Goal: Task Accomplishment & Management: Use online tool/utility

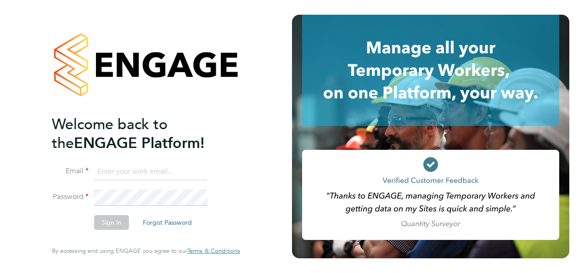
type input "[EMAIL_ADDRESS][DOMAIN_NAME]"
click at [109, 222] on button "Sign In" at bounding box center [111, 222] width 35 height 15
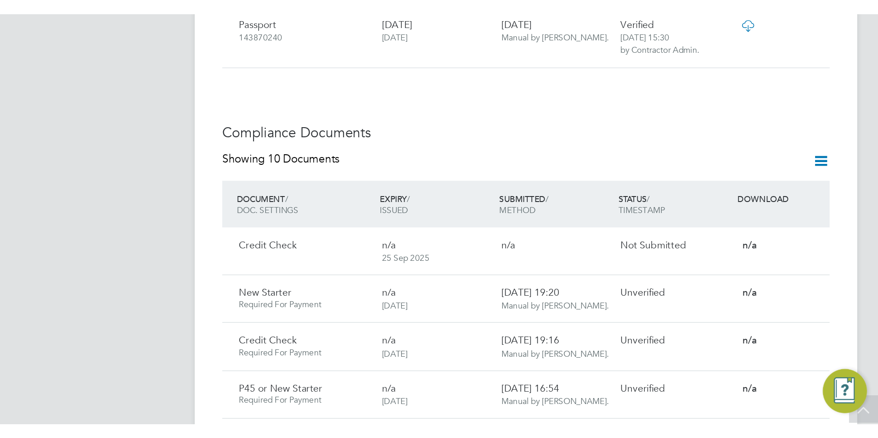
scroll to position [505, 0]
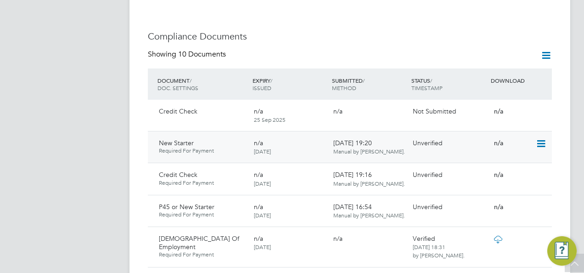
click at [541, 138] on icon at bounding box center [540, 143] width 9 height 11
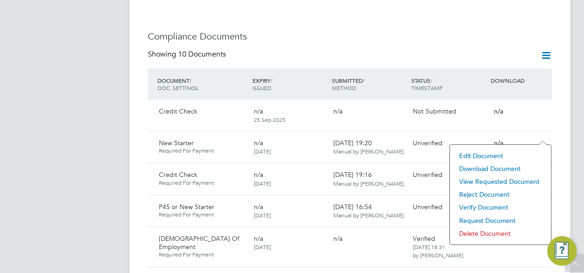
click at [485, 167] on li "Download Document" at bounding box center [501, 168] width 92 height 13
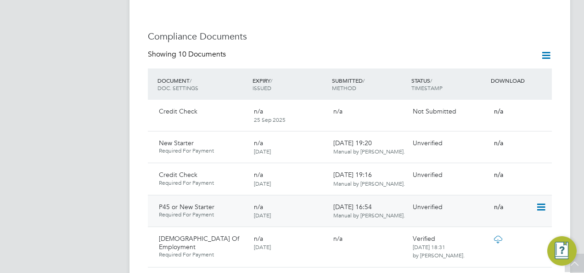
click at [541, 202] on icon at bounding box center [540, 207] width 9 height 11
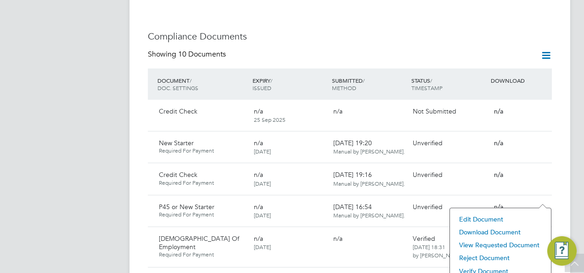
click at [488, 229] on li "Download Document" at bounding box center [501, 231] width 92 height 13
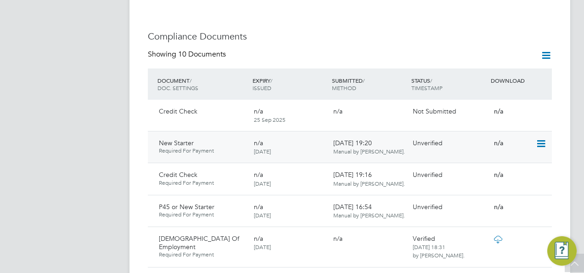
click at [541, 138] on icon at bounding box center [540, 143] width 9 height 11
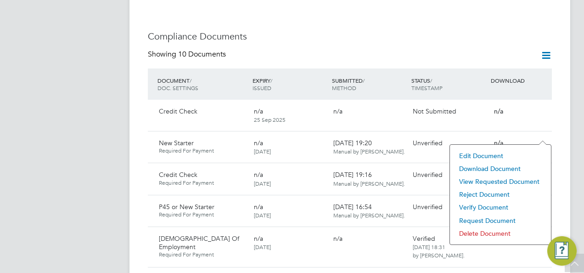
click at [493, 168] on li "Download Document" at bounding box center [501, 168] width 92 height 13
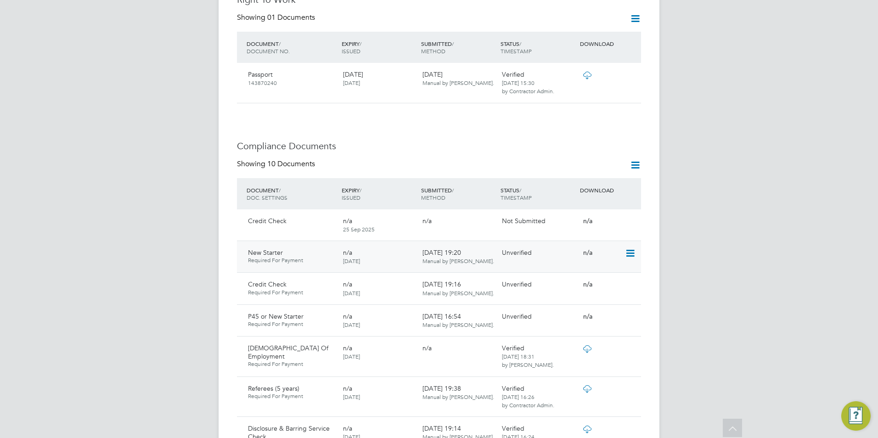
scroll to position [413, 0]
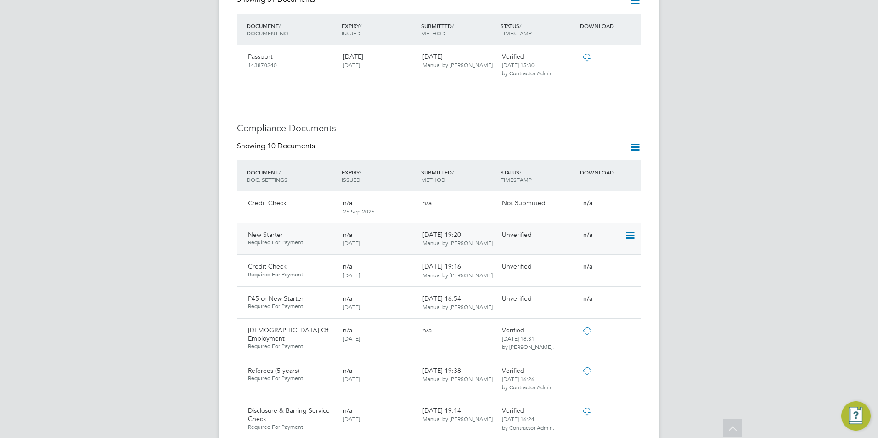
click at [584, 230] on icon at bounding box center [629, 235] width 9 height 11
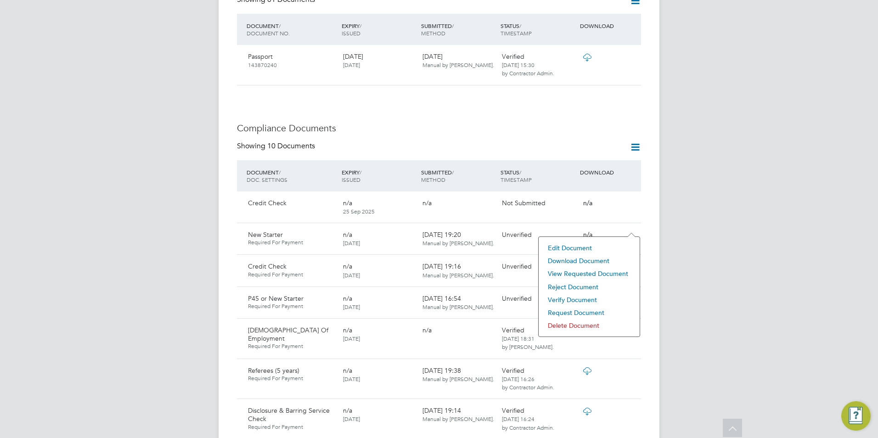
click at [579, 272] on li "Verify Document" at bounding box center [589, 299] width 92 height 13
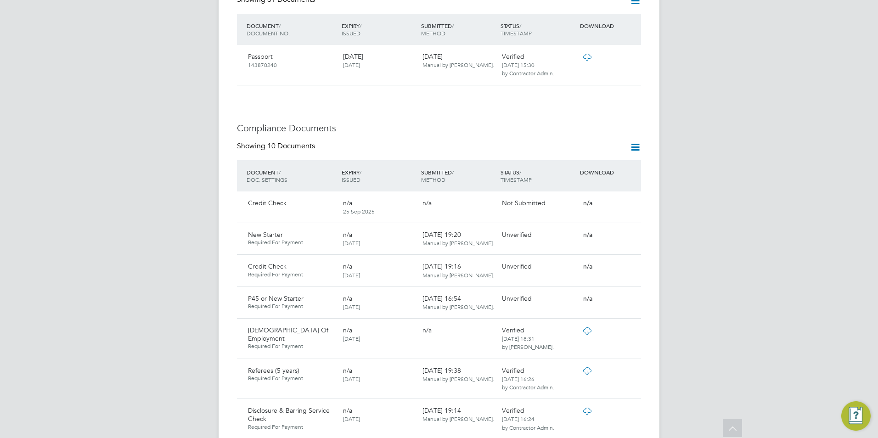
scroll to position [0, 0]
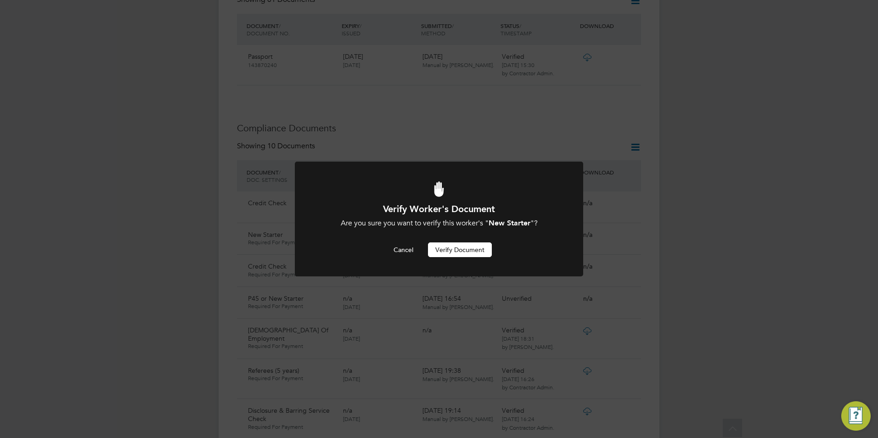
click at [464, 249] on button "Verify Document" at bounding box center [460, 249] width 64 height 15
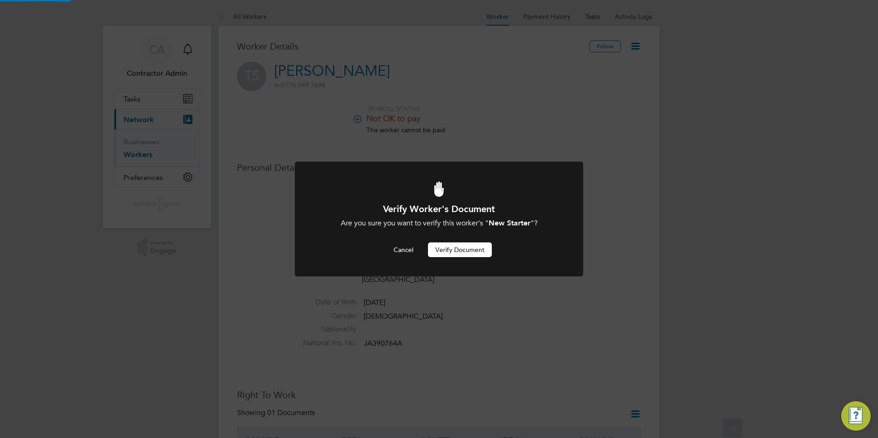
scroll to position [413, 0]
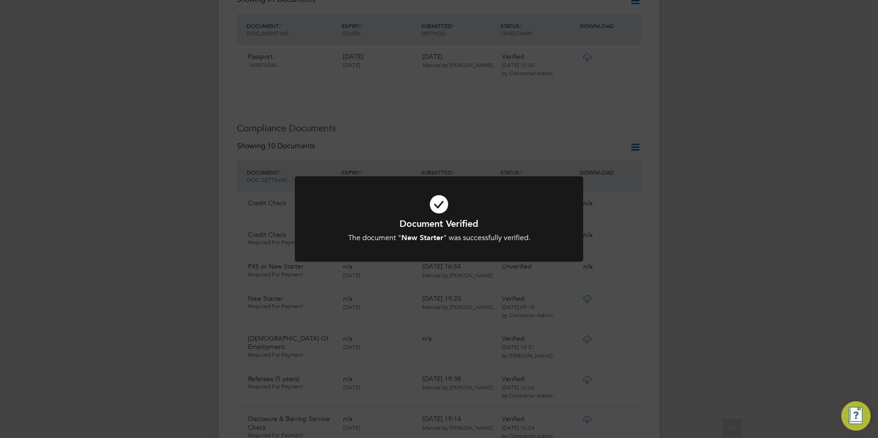
click at [530, 233] on div "The document " New Starter " was successfully verified." at bounding box center [439, 238] width 239 height 10
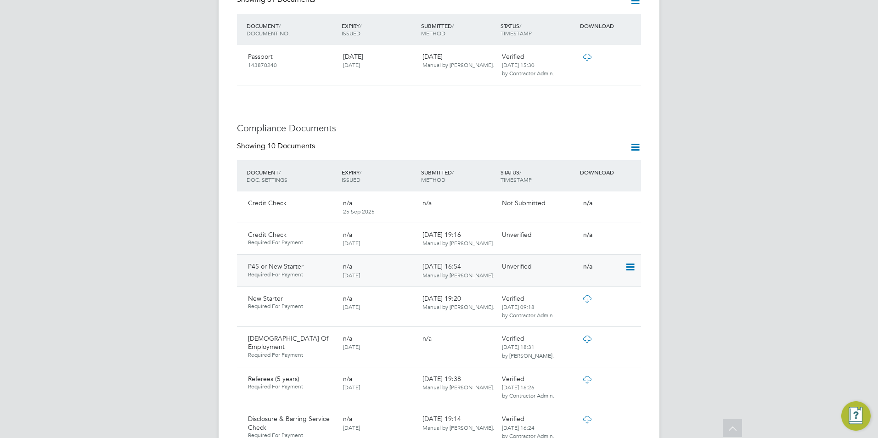
click at [584, 262] on icon at bounding box center [629, 267] width 9 height 11
click at [578, 272] on li "Verify Document" at bounding box center [589, 331] width 92 height 13
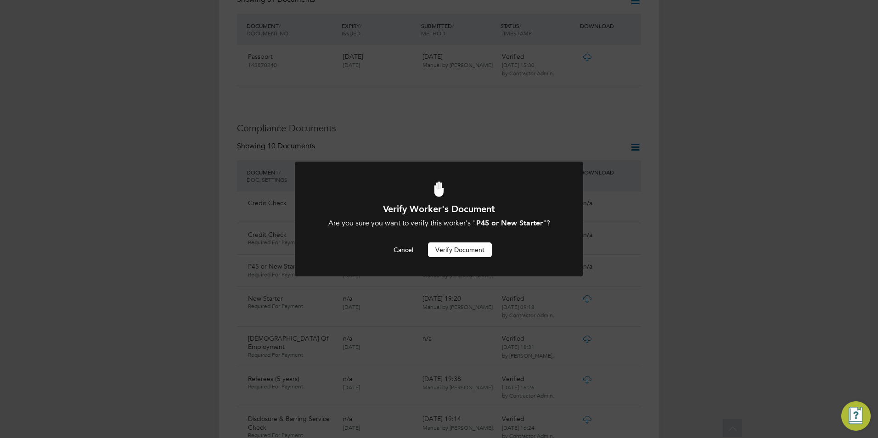
drag, startPoint x: 485, startPoint y: 251, endPoint x: 497, endPoint y: 251, distance: 11.5
click at [486, 251] on button "Verify Document" at bounding box center [460, 249] width 64 height 15
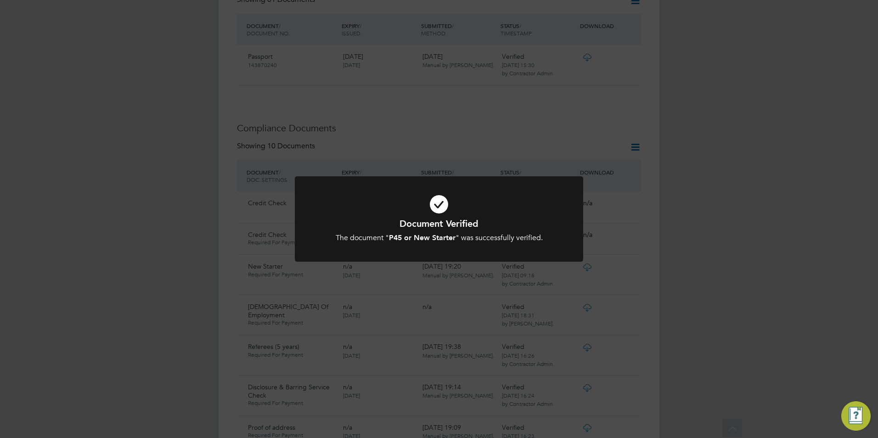
click at [512, 232] on div "Document Verified The document " P45 or New Starter " was successfully verified…" at bounding box center [439, 230] width 239 height 25
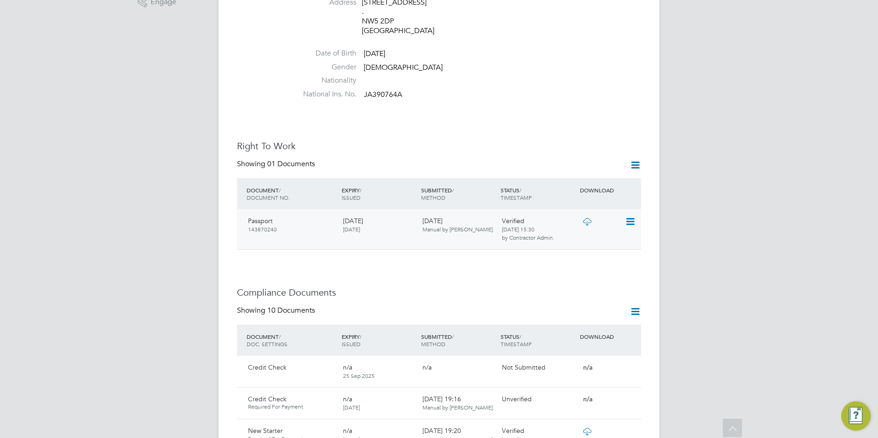
scroll to position [230, 0]
